Goal: Task Accomplishment & Management: Use online tool/utility

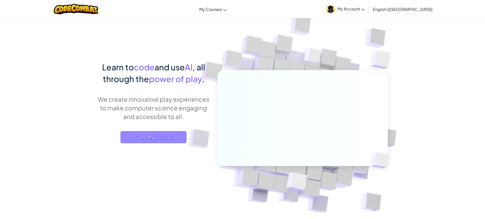
click at [165, 139] on span "Go to My Courses" at bounding box center [153, 137] width 66 height 12
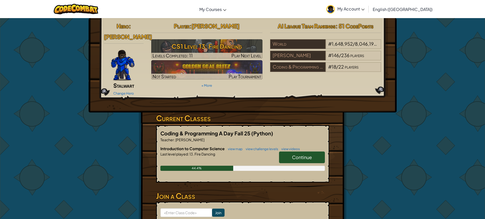
drag, startPoint x: 287, startPoint y: 153, endPoint x: 303, endPoint y: 159, distance: 17.7
click at [298, 160] on div "Introduction to Computer Science view map view challenge levels view videos Con…" at bounding box center [242, 162] width 165 height 33
click at [315, 151] on link "Continue" at bounding box center [302, 157] width 46 height 12
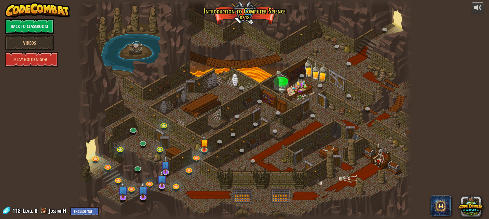
click at [136, 44] on link at bounding box center [137, 46] width 10 height 10
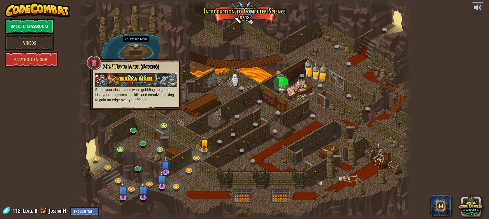
click at [128, 39] on div at bounding box center [244, 109] width 335 height 219
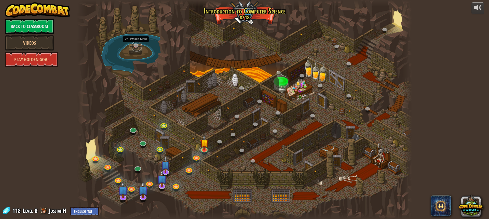
click at [137, 46] on link at bounding box center [137, 46] width 10 height 10
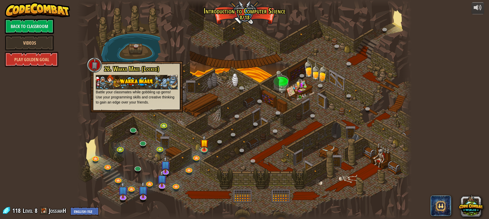
click at [255, 64] on div at bounding box center [244, 109] width 335 height 219
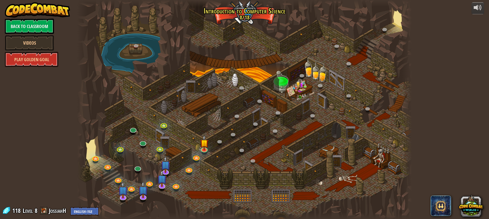
click at [294, 83] on div at bounding box center [244, 109] width 335 height 219
click at [301, 82] on div at bounding box center [244, 109] width 335 height 219
click at [279, 81] on div at bounding box center [244, 109] width 335 height 219
click at [322, 69] on div at bounding box center [244, 109] width 335 height 219
drag, startPoint x: 321, startPoint y: 71, endPoint x: 319, endPoint y: 73, distance: 3.0
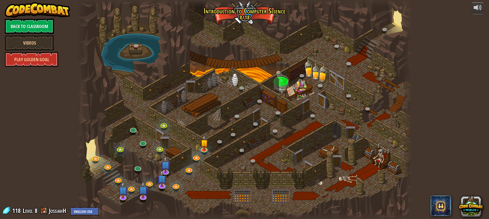
click at [320, 73] on div at bounding box center [244, 109] width 335 height 219
click at [319, 74] on div at bounding box center [244, 109] width 335 height 219
drag, startPoint x: 318, startPoint y: 75, endPoint x: 307, endPoint y: 80, distance: 12.2
click at [312, 78] on div at bounding box center [244, 109] width 335 height 219
click at [306, 81] on div at bounding box center [244, 109] width 335 height 219
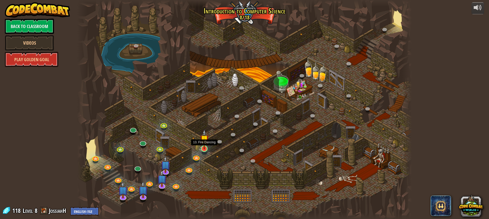
click at [203, 146] on img at bounding box center [204, 139] width 9 height 20
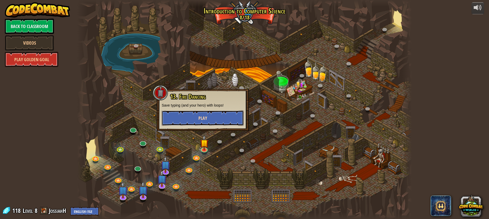
click at [211, 116] on button "Play" at bounding box center [203, 117] width 82 height 15
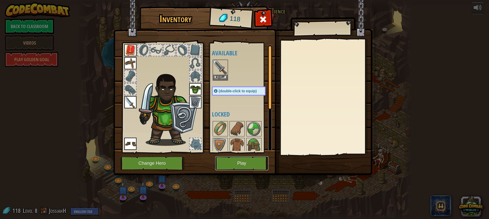
click at [235, 161] on button "Play" at bounding box center [241, 163] width 53 height 14
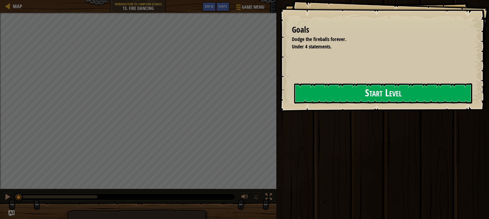
click at [364, 96] on button "Start Level" at bounding box center [383, 93] width 178 height 20
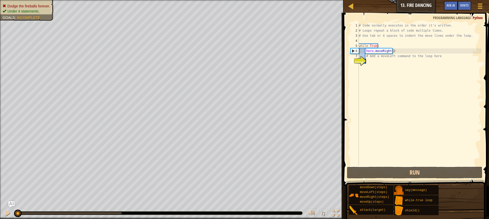
click at [375, 65] on div "# Code normally executes in the order it's written. # Loops repeat a block of c…" at bounding box center [420, 99] width 124 height 153
click at [362, 50] on div "# Code normally executes in the order it's written. # Loops repeat a block of c…" at bounding box center [420, 99] width 124 height 153
click at [375, 58] on div "# Code normally executes in the order it's written. # Loops repeat a block of c…" at bounding box center [420, 99] width 124 height 153
type textarea "# Add a moveLeft command to the loop here"
click at [369, 60] on div "# Code normally executes in the order it's written. # Loops repeat a block of c…" at bounding box center [420, 99] width 124 height 153
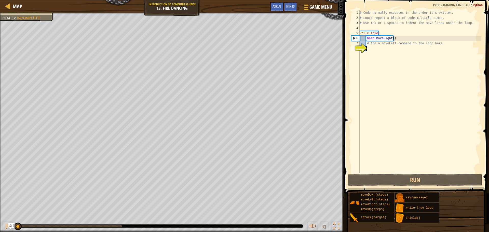
click at [353, 37] on div "6" at bounding box center [355, 38] width 8 height 5
click at [352, 40] on div "6" at bounding box center [355, 38] width 8 height 5
type textarea "hero.moveRight()"
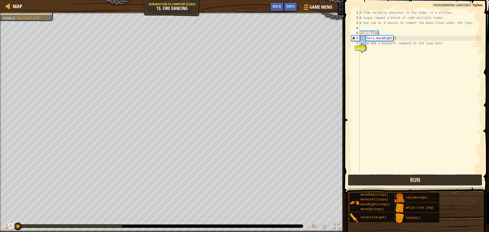
click at [374, 185] on button "Run" at bounding box center [415, 180] width 135 height 12
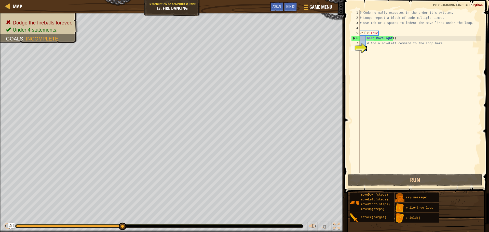
click at [369, 49] on div "# Code normally executes in the order it's written. # Loops repeat a block of c…" at bounding box center [420, 96] width 123 height 173
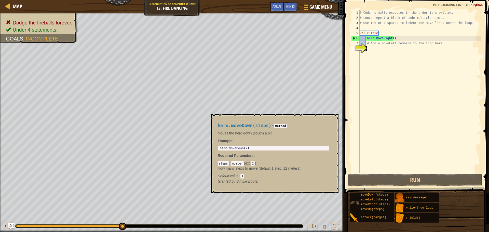
scroll to position [2, 0]
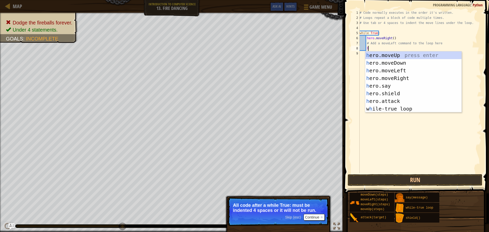
type textarea "h"
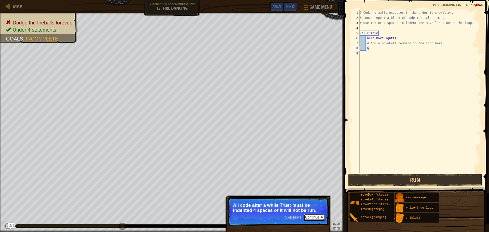
click at [310, 217] on button "Continue" at bounding box center [314, 217] width 21 height 7
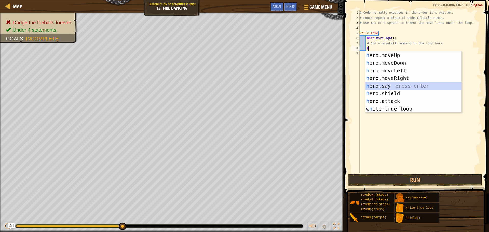
click at [399, 88] on div "h ero.moveUp press enter h ero.moveDown press enter h ero.moveLeft press enter …" at bounding box center [413, 89] width 96 height 76
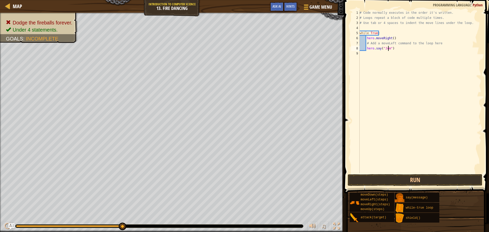
scroll to position [2, 2]
click at [449, 180] on button "Run" at bounding box center [415, 180] width 135 height 12
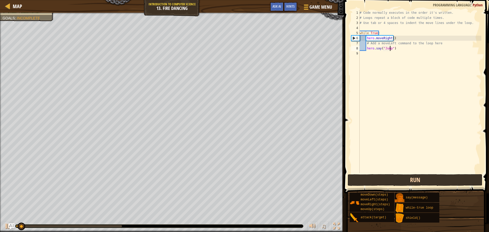
type textarea "hero.say("Jump ")"
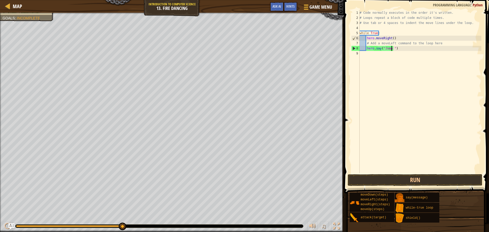
click at [396, 52] on div "# Code normally executes in the order it's written. # Loops repeat a block of c…" at bounding box center [420, 96] width 123 height 173
click at [347, 112] on span at bounding box center [417, 89] width 149 height 208
click at [456, 34] on div "# Code normally executes in the order it's written. # Loops repeat a block of c…" at bounding box center [420, 96] width 123 height 173
drag, startPoint x: 434, startPoint y: 179, endPoint x: 431, endPoint y: 174, distance: 5.2
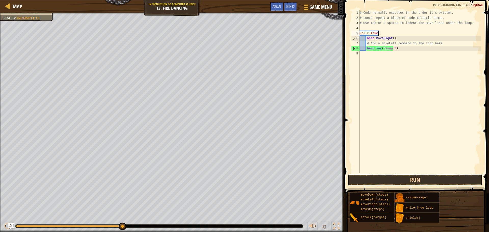
click at [434, 180] on button "Run" at bounding box center [415, 180] width 135 height 12
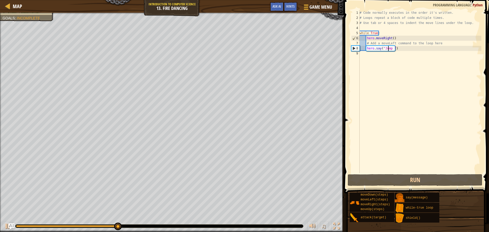
click at [389, 48] on div "# Code normally executes in the order it's written. # Loops repeat a block of c…" at bounding box center [420, 96] width 123 height 173
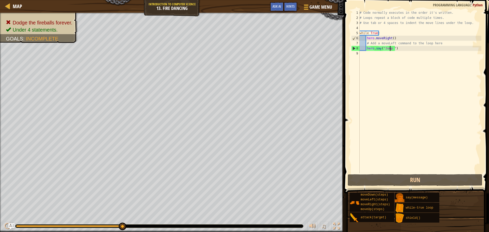
click at [390, 48] on div "# Code normally executes in the order it's written. # Loops repeat a block of c…" at bounding box center [420, 96] width 123 height 173
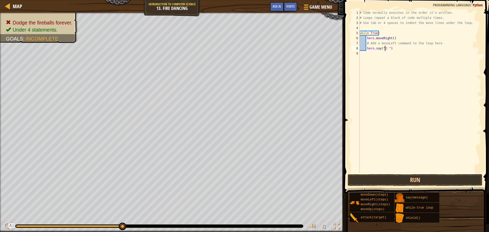
scroll to position [2, 2]
type textarea "hero.say( ")"
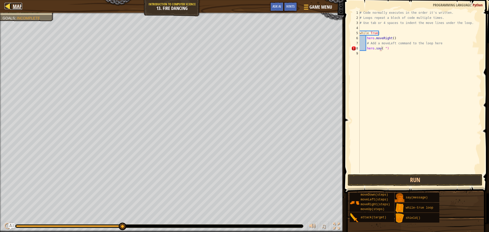
click at [9, 6] on div at bounding box center [8, 6] width 6 height 6
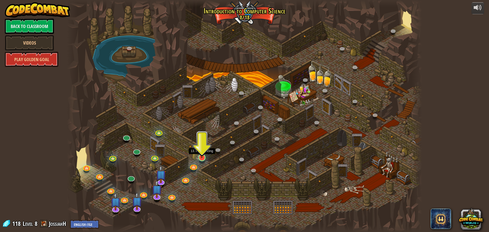
click at [198, 157] on img at bounding box center [201, 148] width 9 height 22
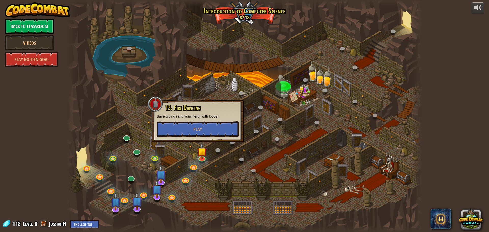
click at [195, 119] on div "13. Fire Dancing Save typing (and your hero) with loops! Play" at bounding box center [198, 120] width 82 height 32
click at [192, 131] on button "Play" at bounding box center [198, 128] width 82 height 15
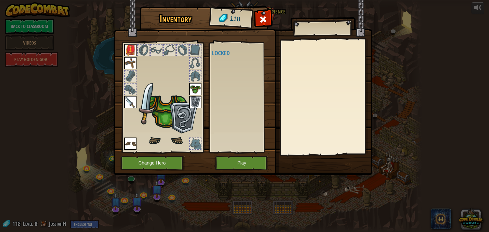
click at [168, 110] on img at bounding box center [168, 109] width 62 height 74
click at [152, 158] on button "Change Hero" at bounding box center [152, 163] width 65 height 14
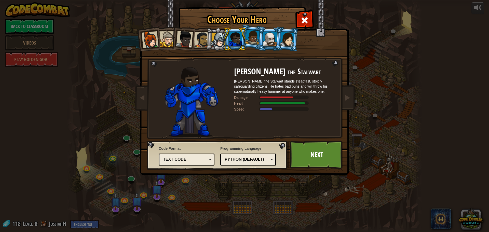
click at [274, 34] on div at bounding box center [269, 39] width 13 height 14
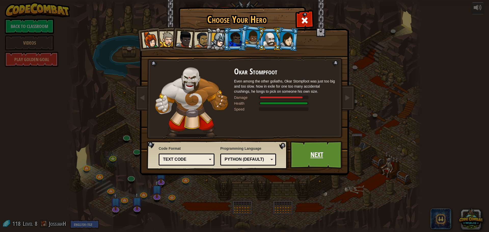
click at [301, 150] on link "Next" at bounding box center [316, 155] width 53 height 28
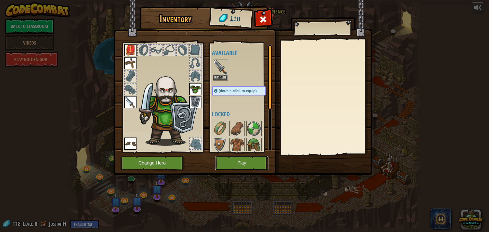
click at [254, 164] on button "Play" at bounding box center [241, 163] width 53 height 14
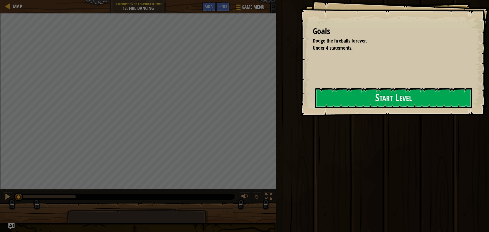
click at [355, 64] on div "Goals Dodge the fireballs forever. Under 4 statements. Start Level Error loadin…" at bounding box center [394, 58] width 189 height 116
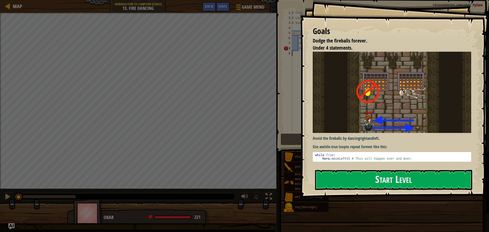
click at [331, 184] on button "Start Level" at bounding box center [393, 180] width 157 height 20
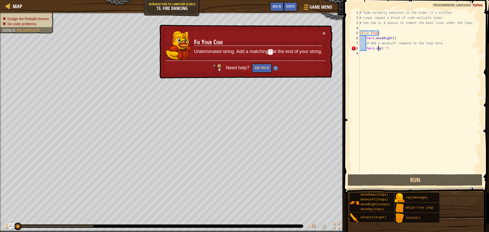
drag, startPoint x: 379, startPoint y: 47, endPoint x: 381, endPoint y: 49, distance: 2.7
click at [379, 47] on div "# Code normally executes in the order it's written. # Loops repeat a block of c…" at bounding box center [420, 96] width 123 height 173
click at [381, 49] on div "# Code normally executes in the order it's written. # Loops repeat a block of c…" at bounding box center [420, 96] width 123 height 173
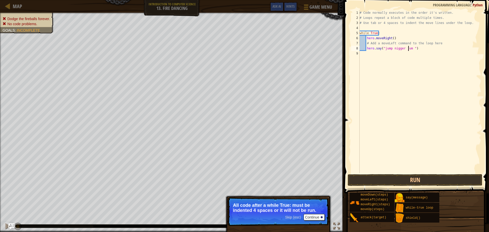
scroll to position [2, 4]
drag, startPoint x: 462, startPoint y: 179, endPoint x: 463, endPoint y: 173, distance: 5.7
click at [462, 175] on button "Run" at bounding box center [415, 180] width 135 height 12
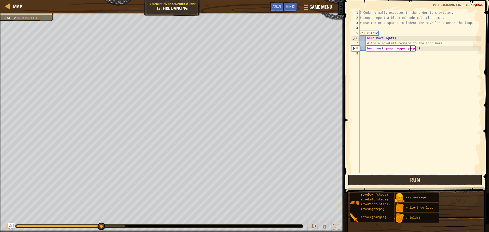
click at [440, 175] on button "Run" at bounding box center [415, 180] width 135 height 12
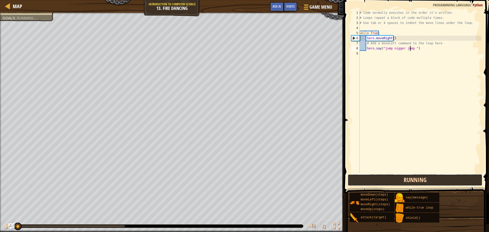
click at [442, 175] on button "Running" at bounding box center [415, 180] width 135 height 12
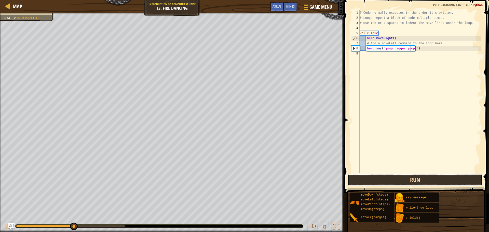
drag, startPoint x: 410, startPoint y: 180, endPoint x: 403, endPoint y: 181, distance: 7.2
click at [405, 182] on button "Run" at bounding box center [415, 180] width 135 height 12
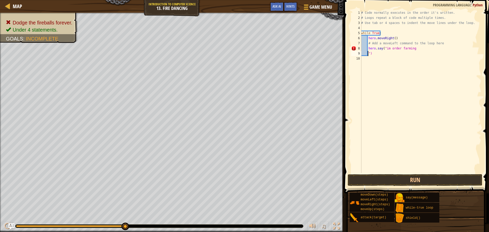
scroll to position [2, 0]
click at [420, 182] on button "Run" at bounding box center [415, 180] width 135 height 12
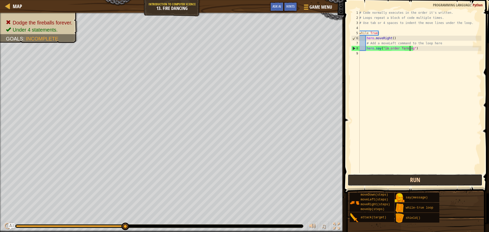
click at [423, 181] on button "Run" at bounding box center [415, 180] width 135 height 12
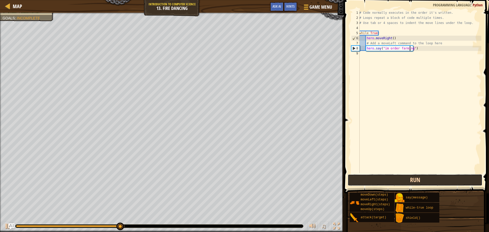
click at [421, 185] on button "Run" at bounding box center [415, 180] width 135 height 12
drag, startPoint x: 417, startPoint y: 185, endPoint x: 417, endPoint y: 182, distance: 2.8
click at [417, 182] on button "Run" at bounding box center [415, 180] width 135 height 12
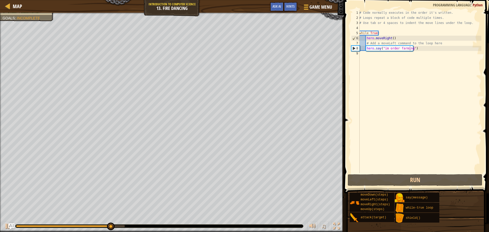
drag, startPoint x: 407, startPoint y: 173, endPoint x: 404, endPoint y: 173, distance: 2.8
click at [404, 173] on div "hero.say("im order farming") 1 2 3 4 5 6 7 8 9 # Code normally executes in the …" at bounding box center [416, 107] width 146 height 208
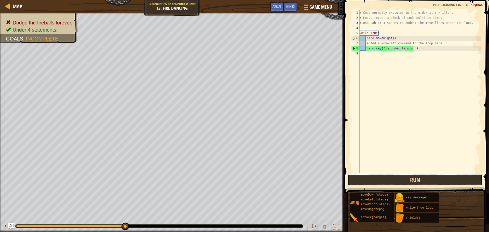
click at [404, 175] on button "Run" at bounding box center [415, 180] width 135 height 12
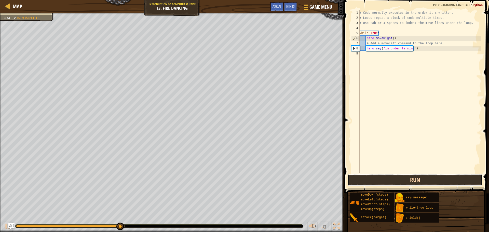
click at [399, 178] on button "Run" at bounding box center [415, 180] width 135 height 12
drag, startPoint x: 399, startPoint y: 179, endPoint x: 399, endPoint y: 182, distance: 3.4
click at [399, 182] on button "Run" at bounding box center [415, 180] width 135 height 12
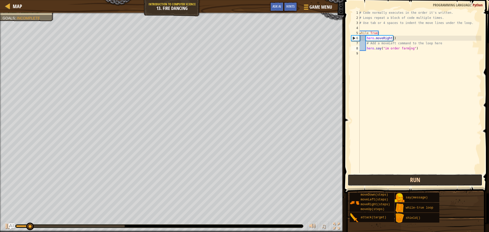
click at [401, 182] on button "Run" at bounding box center [415, 180] width 135 height 12
click at [401, 182] on button "Running" at bounding box center [415, 180] width 135 height 12
click at [405, 177] on button "Running" at bounding box center [415, 180] width 135 height 12
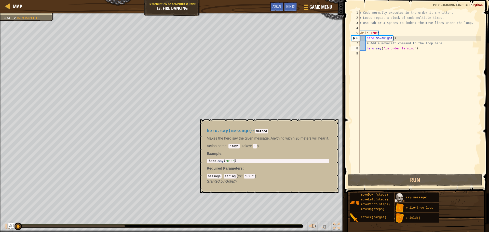
click at [401, 195] on img at bounding box center [400, 198] width 10 height 10
drag, startPoint x: 400, startPoint y: 194, endPoint x: 401, endPoint y: 187, distance: 6.7
click at [400, 193] on img at bounding box center [400, 198] width 10 height 10
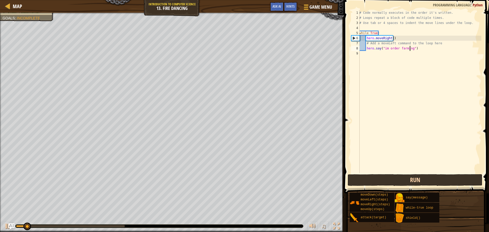
drag, startPoint x: 401, startPoint y: 187, endPoint x: 400, endPoint y: 180, distance: 7.2
click at [401, 187] on span at bounding box center [417, 89] width 149 height 208
click at [398, 180] on button "Run" at bounding box center [415, 180] width 135 height 12
click at [398, 180] on button "Running" at bounding box center [415, 180] width 135 height 12
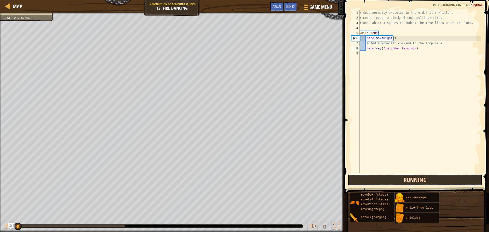
drag, startPoint x: 399, startPoint y: 181, endPoint x: 412, endPoint y: 181, distance: 12.2
click at [408, 181] on button "Running" at bounding box center [415, 180] width 135 height 12
click at [413, 182] on button "Running" at bounding box center [415, 180] width 135 height 12
click at [414, 182] on button "Running" at bounding box center [415, 180] width 135 height 12
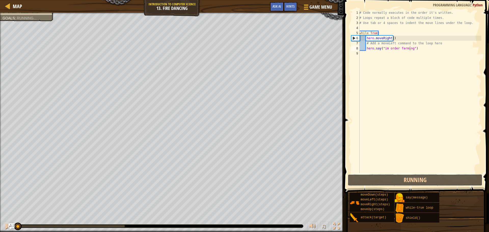
drag, startPoint x: 414, startPoint y: 182, endPoint x: 380, endPoint y: 188, distance: 34.2
click at [399, 184] on button "Running" at bounding box center [415, 180] width 135 height 12
click at [380, 188] on div "Hints Videos hero.say("im order farming") 1 2 3 4 5 6 7 8 9 # Code normally exe…" at bounding box center [416, 114] width 146 height 229
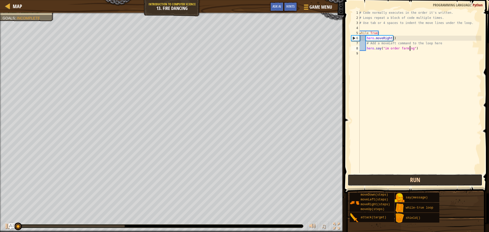
drag, startPoint x: 385, startPoint y: 185, endPoint x: 397, endPoint y: 179, distance: 12.9
click at [393, 180] on button "Run" at bounding box center [415, 180] width 135 height 12
drag, startPoint x: 397, startPoint y: 179, endPoint x: 400, endPoint y: 179, distance: 3.1
click at [397, 179] on button "Running" at bounding box center [415, 180] width 135 height 12
drag, startPoint x: 400, startPoint y: 179, endPoint x: 403, endPoint y: 175, distance: 4.7
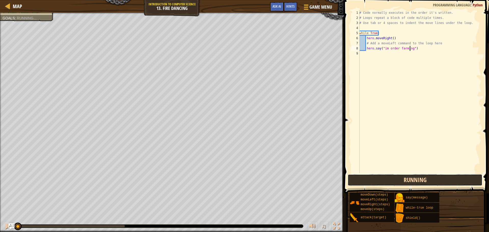
click at [400, 176] on button "Running" at bounding box center [415, 180] width 135 height 12
click at [403, 175] on button "Running" at bounding box center [415, 180] width 135 height 12
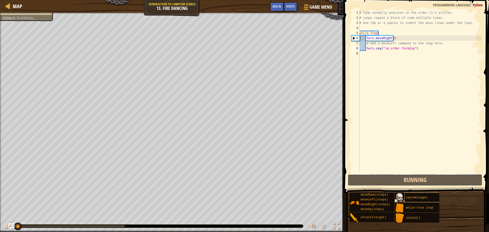
drag, startPoint x: 403, startPoint y: 180, endPoint x: 408, endPoint y: 194, distance: 14.9
click at [407, 194] on div "Hints Videos hero.say("im order farming") 1 2 3 4 5 6 7 8 9 # Code normally exe…" at bounding box center [416, 114] width 146 height 229
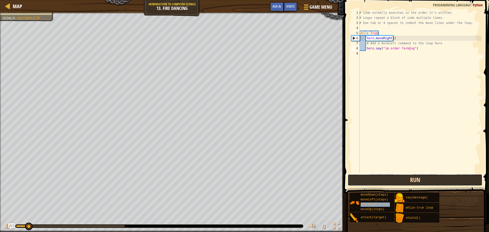
click at [414, 183] on button "Run" at bounding box center [415, 180] width 135 height 12
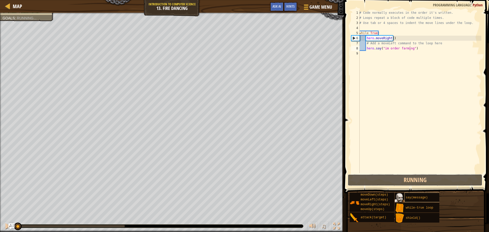
drag, startPoint x: 417, startPoint y: 191, endPoint x: 420, endPoint y: 196, distance: 5.6
click at [420, 196] on div "Hints Videos hero.say("im order farming") 1 2 3 4 5 6 7 8 9 # Code normally exe…" at bounding box center [416, 114] width 146 height 229
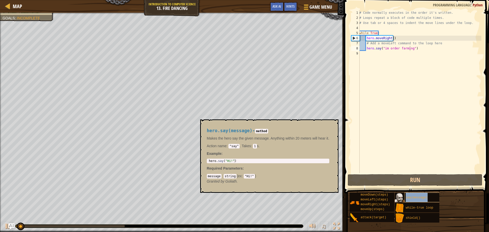
click at [420, 196] on div "say(message)" at bounding box center [428, 198] width 49 height 10
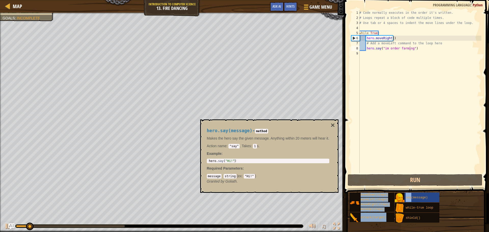
drag, startPoint x: 420, startPoint y: 196, endPoint x: 387, endPoint y: 45, distance: 154.6
click at [394, 38] on div "Hints Videos hero.say("im order farming") 1 2 3 4 5 6 7 8 9 # Code normally exe…" at bounding box center [416, 114] width 146 height 229
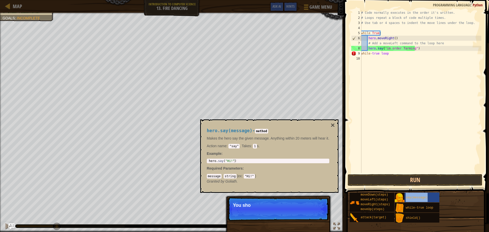
drag, startPoint x: 402, startPoint y: 182, endPoint x: 398, endPoint y: 75, distance: 106.3
click at [412, 51] on div "Hints Videos while-true loop 1 2 3 4 5 6 7 8 9 10 # Code normally executes in t…" at bounding box center [416, 114] width 146 height 229
drag, startPoint x: 356, startPoint y: 205, endPoint x: 367, endPoint y: 193, distance: 16.2
click at [375, 142] on div "Hints Videos while-true loop 1 2 3 4 5 6 7 8 9 10 # Code normally executes in t…" at bounding box center [416, 114] width 146 height 229
drag, startPoint x: 376, startPoint y: 215, endPoint x: 392, endPoint y: 103, distance: 113.8
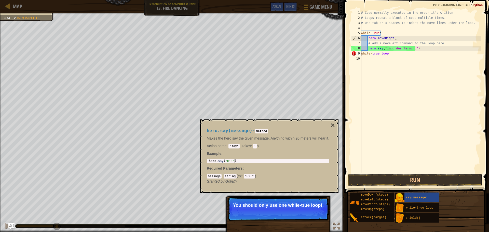
click at [397, 89] on div "Hints Videos while-true loop 1 2 3 4 5 6 7 8 9 10 # Code normally executes in t…" at bounding box center [416, 114] width 146 height 229
drag, startPoint x: 378, startPoint y: 189, endPoint x: 385, endPoint y: 125, distance: 63.7
click at [385, 126] on div "Hints Videos while-true loop 1 2 3 4 5 6 7 8 9 10 # Code normally executes in t…" at bounding box center [416, 114] width 146 height 229
drag, startPoint x: 387, startPoint y: 170, endPoint x: 426, endPoint y: 4, distance: 170.5
click at [426, 7] on div "while-true loop 1 2 3 4 5 6 7 8 9 10 # Code normally executes in the order it's…" at bounding box center [416, 107] width 146 height 208
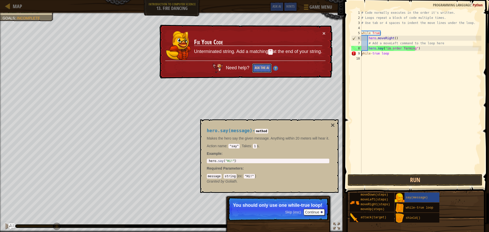
click at [262, 68] on button "Ask the AI" at bounding box center [262, 67] width 20 height 9
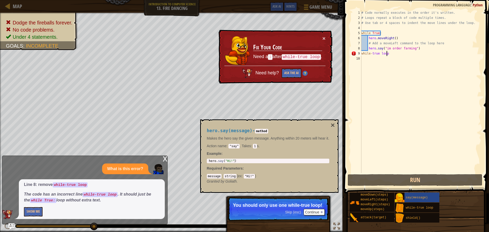
drag, startPoint x: 396, startPoint y: 51, endPoint x: 393, endPoint y: 57, distance: 5.8
click at [394, 55] on div "# Code normally executes in the order it's written. # Loops repeat a block of c…" at bounding box center [420, 96] width 121 height 173
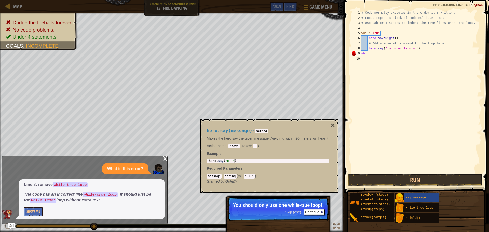
type textarea "w"
type textarea "h"
type textarea "#"
type textarea "hero.moveR"
click at [450, 175] on div "hero.moveR 1 2 3 4 5 6 7 # Code normally executes in the order it's written. # …" at bounding box center [416, 107] width 146 height 208
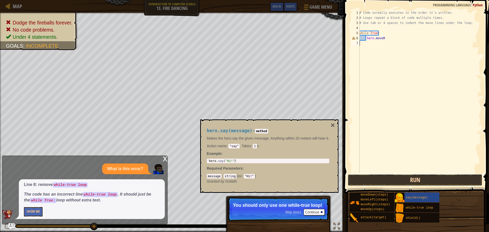
click at [449, 177] on button "Run" at bounding box center [415, 180] width 135 height 12
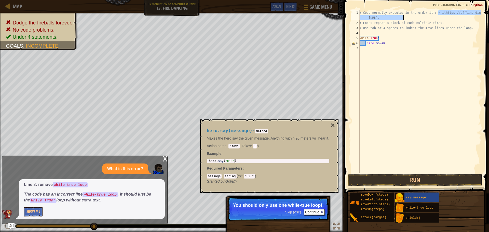
click at [397, 39] on div "# Code normally executes in the order it's writhttps://offline-dino -[URL]. # L…" at bounding box center [419, 99] width 123 height 178
type textarea "while True:"
click at [382, 53] on div "# Code normally executes in the order it's writhttps://offline-dino -[URL]. # L…" at bounding box center [419, 99] width 123 height 178
drag, startPoint x: 385, startPoint y: 43, endPoint x: 383, endPoint y: 47, distance: 4.6
click at [385, 43] on div "# Code normally executes in the order it's writhttps://offline-dino -[URL]. # L…" at bounding box center [419, 99] width 123 height 178
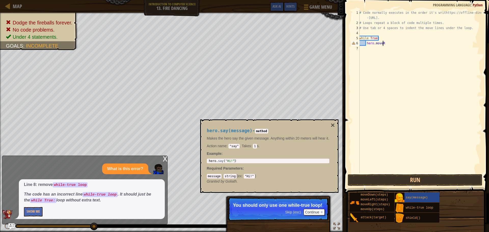
scroll to position [2, 2]
type textarea "hero.moveR()"
click at [443, 176] on button "Run" at bounding box center [415, 180] width 135 height 12
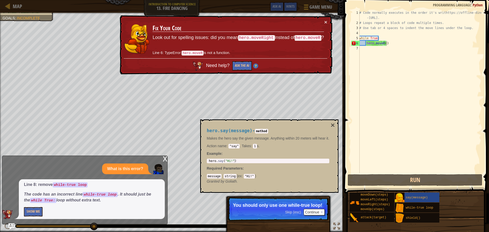
drag, startPoint x: 0, startPoint y: 30, endPoint x: 99, endPoint y: -31, distance: 115.8
click at [99, 0] on html "Map Introduction to Computer Science 13. Fire Dancing Game Menu Done Hints Ask …" at bounding box center [244, 0] width 489 height 0
click at [123, 72] on div "× Fix Your Code Look out for spelling issues: did you mean hero.moveRight inste…" at bounding box center [226, 44] width 214 height 59
